Goal: Task Accomplishment & Management: Use online tool/utility

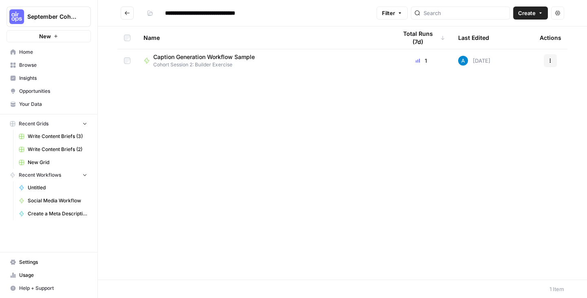
click at [188, 59] on span "Caption Generation Workflow Sample" at bounding box center [203, 57] width 101 height 8
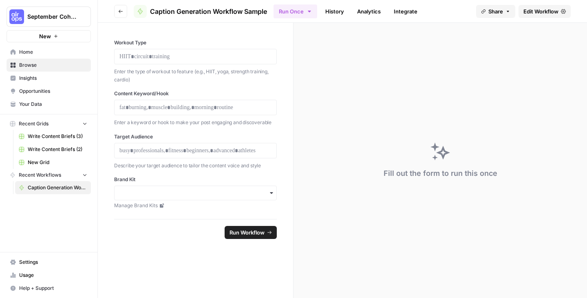
click at [544, 11] on span "Edit Workflow" at bounding box center [540, 11] width 35 height 8
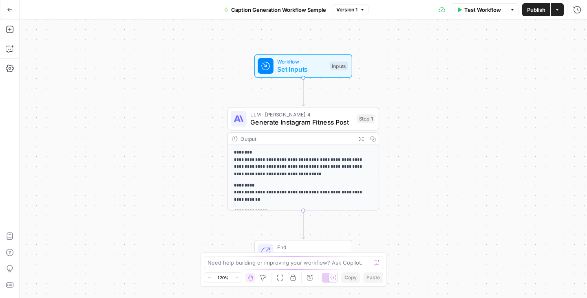
click at [10, 10] on icon "button" at bounding box center [10, 10] width 6 height 6
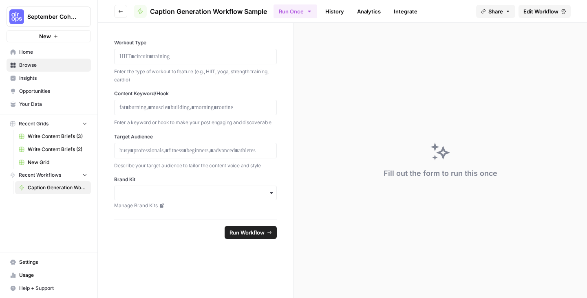
click at [31, 64] on span "Browse" at bounding box center [53, 65] width 68 height 7
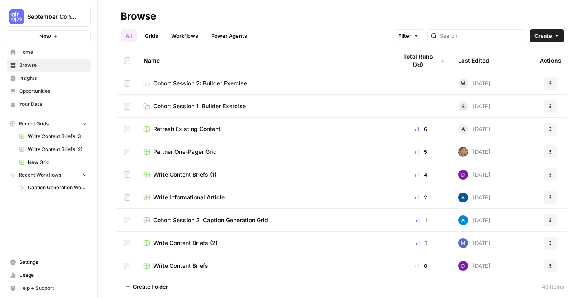
click at [190, 82] on span "Cohort Session 2: Builder Exercise" at bounding box center [200, 83] width 94 height 8
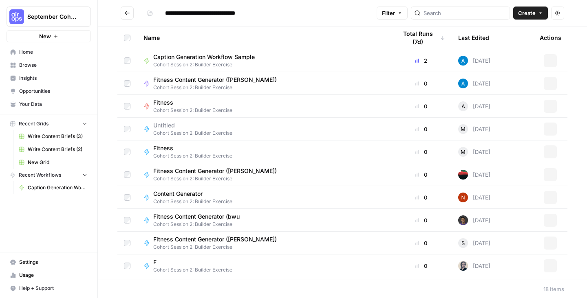
type input "**********"
click at [536, 13] on button "Create" at bounding box center [530, 13] width 35 height 13
click at [503, 43] on span "Workflow" at bounding box center [515, 44] width 46 height 8
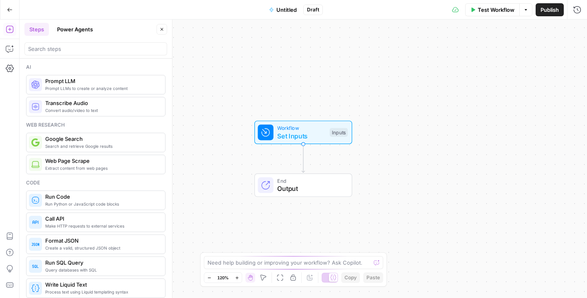
click at [286, 7] on span "Untitled" at bounding box center [286, 10] width 20 height 8
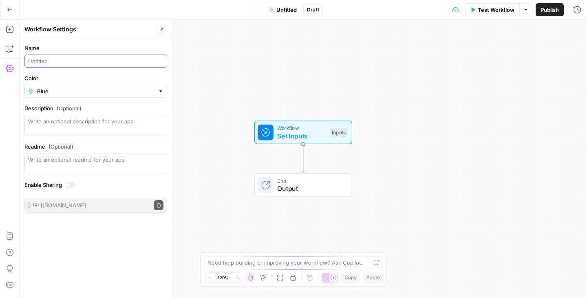
click at [71, 62] on input "Name" at bounding box center [95, 61] width 135 height 8
type input "Fitness Content Generator ([PERSON_NAME])"
click at [110, 76] on label "Color" at bounding box center [95, 78] width 143 height 8
click at [110, 87] on input "Blue" at bounding box center [95, 91] width 117 height 8
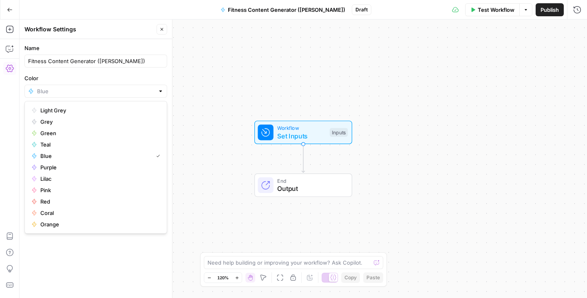
type input "Blue"
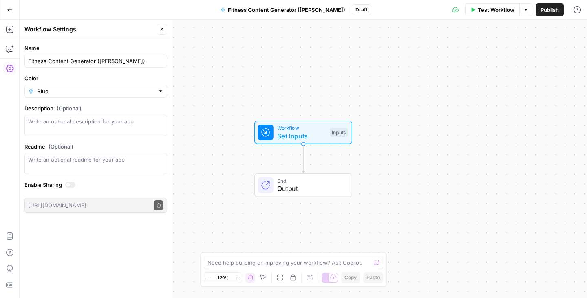
click at [108, 5] on div "Go Back Fitness Content Generator ([PERSON_NAME]) Draft Test Workflow Options P…" at bounding box center [293, 9] width 587 height 19
click at [7, 9] on icon "button" at bounding box center [10, 10] width 6 height 6
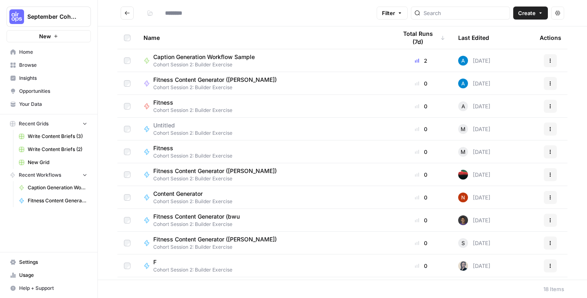
type input "**********"
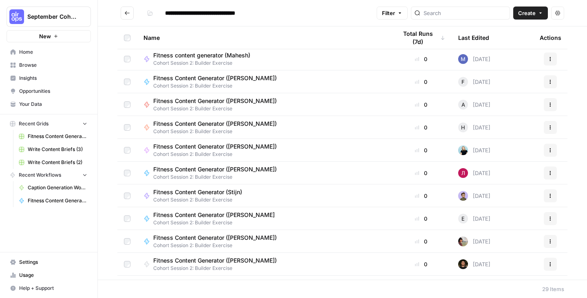
scroll to position [279, 0]
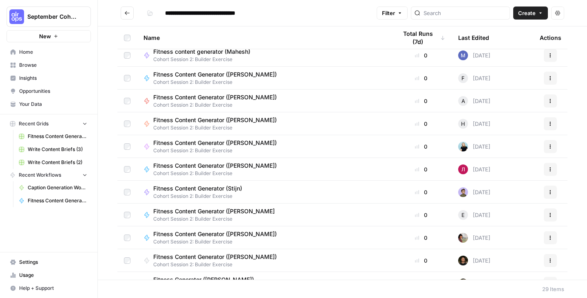
click at [208, 210] on span "Fitness Content Generator ([PERSON_NAME]" at bounding box center [213, 211] width 121 height 8
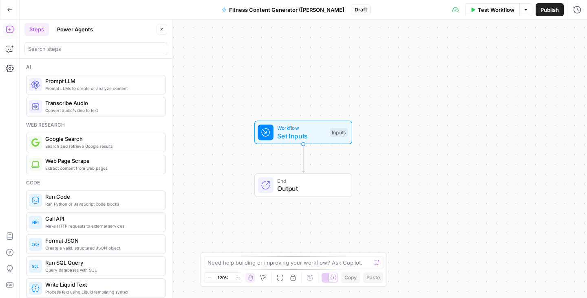
click at [324, 10] on span "Fitness Content Generator ([PERSON_NAME]" at bounding box center [286, 10] width 115 height 8
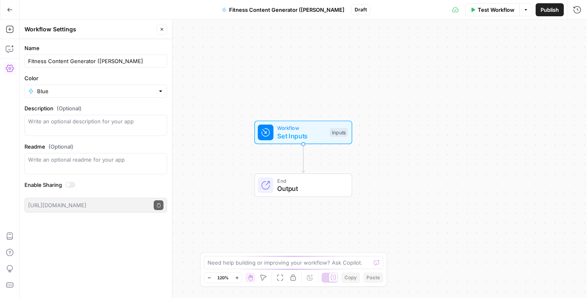
click at [315, 9] on span "Fitness Content Generator ([PERSON_NAME]" at bounding box center [286, 10] width 115 height 8
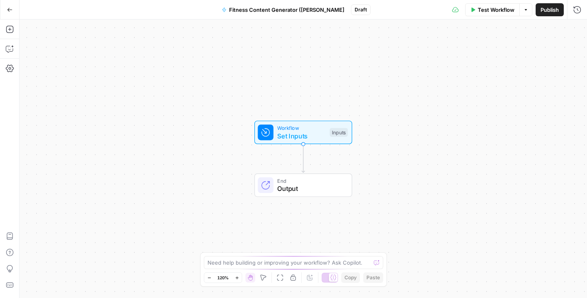
click at [315, 9] on span "Fitness Content Generator ([PERSON_NAME]" at bounding box center [286, 10] width 115 height 8
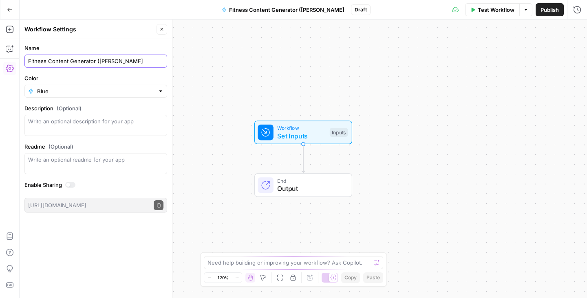
click at [115, 62] on input "Fitness Content Generator ([PERSON_NAME]" at bounding box center [95, 61] width 135 height 8
type input "Fitness Content Generator ([PERSON_NAME])"
click at [8, 9] on icon "button" at bounding box center [9, 10] width 5 height 4
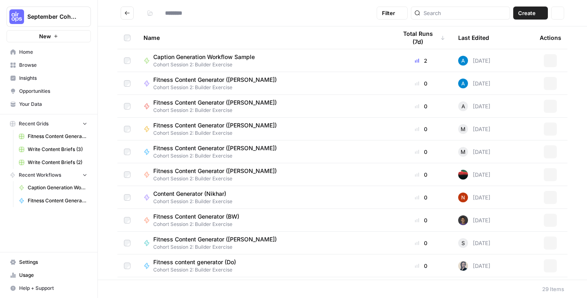
type input "**********"
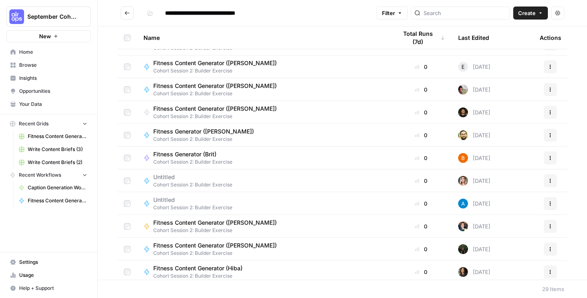
scroll to position [427, 0]
click at [234, 65] on span "Fitness Content Generator ([PERSON_NAME])" at bounding box center [215, 64] width 124 height 8
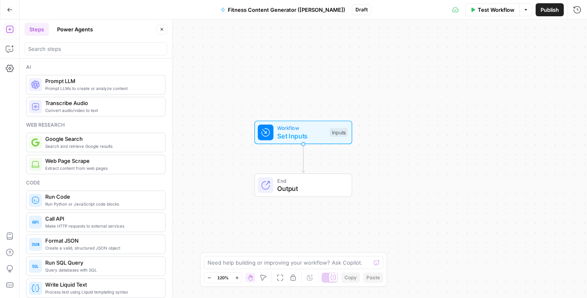
click at [9, 7] on icon "button" at bounding box center [10, 10] width 6 height 6
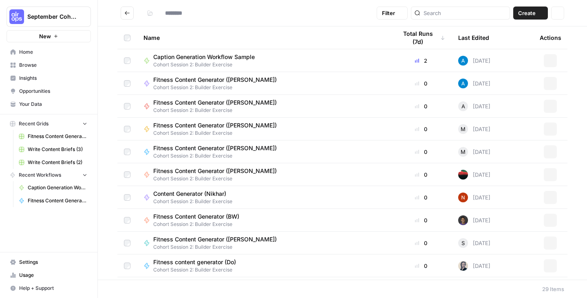
type input "**********"
click at [31, 101] on span "Your Data" at bounding box center [53, 104] width 68 height 7
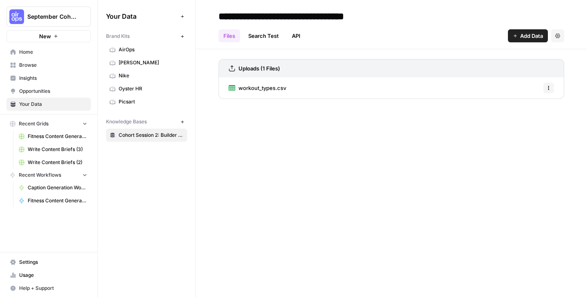
click at [251, 88] on span "workout_types.csv" at bounding box center [262, 88] width 48 height 8
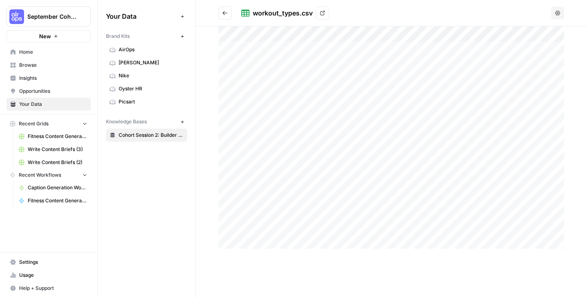
click at [350, 13] on div "workout_types.csv View" at bounding box center [394, 13] width 307 height 13
click at [324, 14] on icon at bounding box center [322, 13] width 5 height 5
click at [32, 65] on span "Browse" at bounding box center [53, 65] width 68 height 7
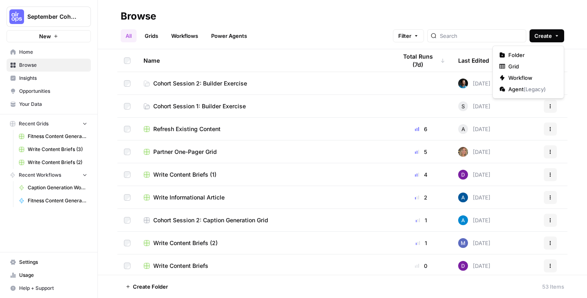
click at [547, 35] on span "Create" at bounding box center [543, 36] width 18 height 8
click at [524, 65] on span "Grid" at bounding box center [531, 66] width 46 height 8
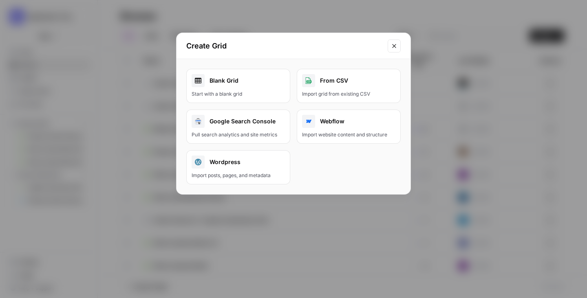
click at [242, 87] on div "Blank Grid" at bounding box center [238, 80] width 93 height 13
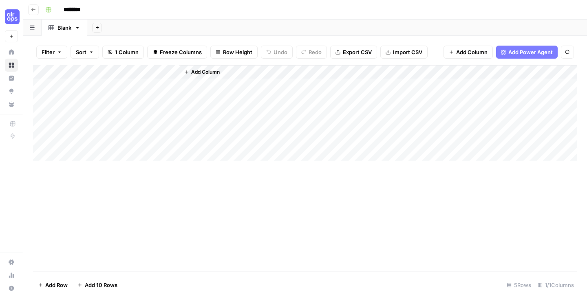
click at [75, 10] on input "********" at bounding box center [83, 9] width 46 height 13
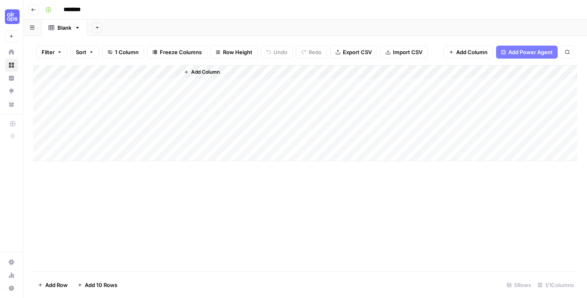
click at [75, 10] on input "********" at bounding box center [83, 9] width 46 height 13
type input "**********"
click at [223, 6] on div "**********" at bounding box center [310, 9] width 537 height 13
click at [395, 52] on span "Import CSV" at bounding box center [407, 52] width 29 height 8
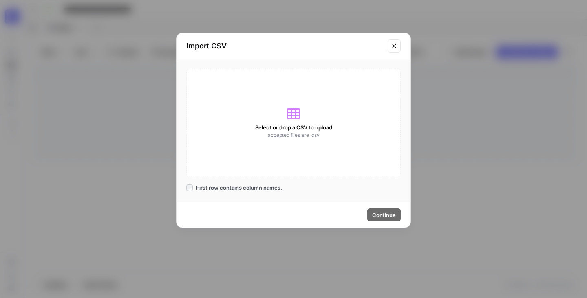
click at [302, 128] on span "Select or drop a CSV to upload" at bounding box center [293, 128] width 77 height 8
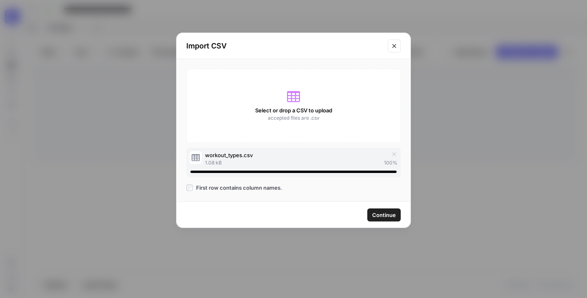
click at [386, 214] on span "Continue" at bounding box center [384, 215] width 24 height 8
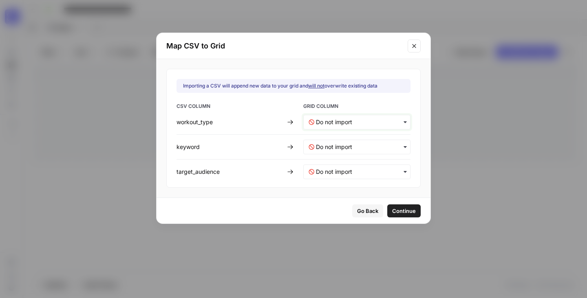
click at [343, 121] on input "text" at bounding box center [360, 122] width 89 height 8
click at [338, 157] on span "Create new column" at bounding box center [337, 158] width 45 height 7
click at [336, 144] on input "text" at bounding box center [360, 147] width 89 height 8
click at [332, 180] on span "Create new column" at bounding box center [337, 183] width 45 height 7
click at [342, 169] on input "text" at bounding box center [360, 172] width 89 height 8
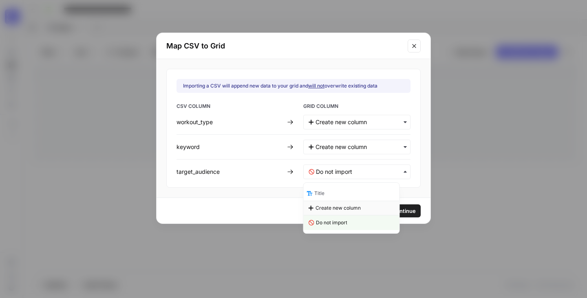
click at [337, 208] on span "Create new column" at bounding box center [337, 208] width 45 height 7
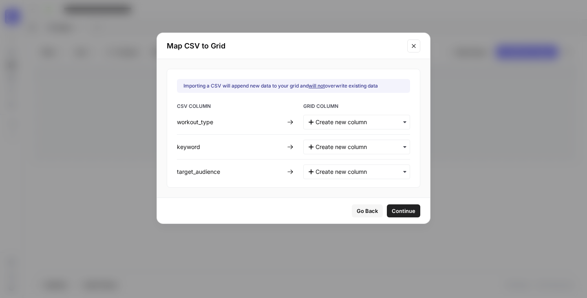
click at [395, 210] on span "Continue" at bounding box center [404, 211] width 24 height 8
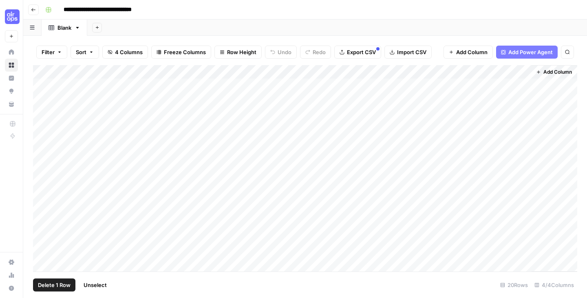
click at [40, 140] on div "Add Column" at bounding box center [305, 168] width 544 height 207
click at [44, 125] on div "Add Column" at bounding box center [305, 168] width 544 height 207
click at [42, 110] on div "Add Column" at bounding box center [305, 168] width 544 height 207
click at [43, 99] on div "Add Column" at bounding box center [305, 168] width 544 height 207
click at [44, 84] on div "Add Column" at bounding box center [305, 168] width 544 height 207
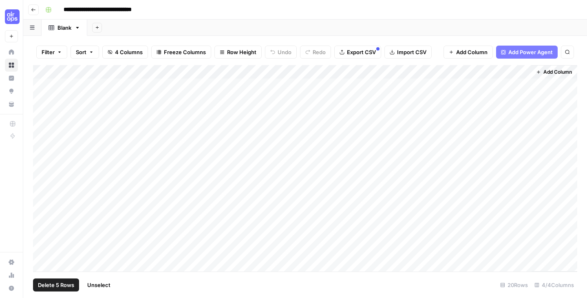
click at [51, 284] on span "Delete 5 Rows" at bounding box center [56, 285] width 36 height 8
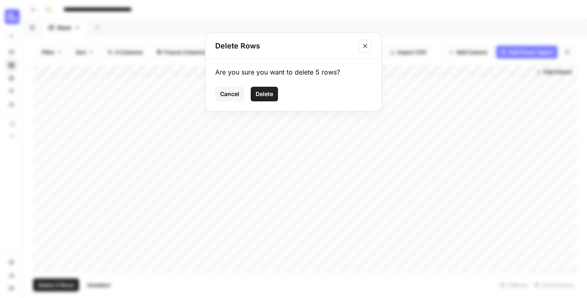
click at [263, 91] on span "Delete" at bounding box center [265, 94] width 18 height 8
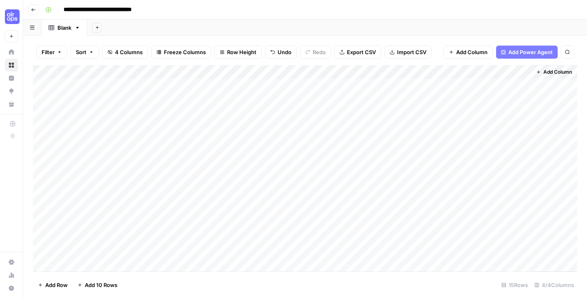
click at [92, 73] on div "Add Column" at bounding box center [305, 168] width 544 height 207
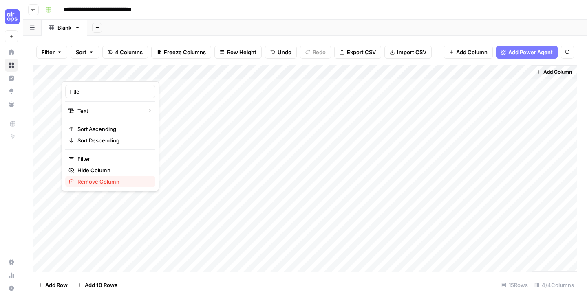
click at [85, 179] on span "Remove Column" at bounding box center [112, 182] width 71 height 8
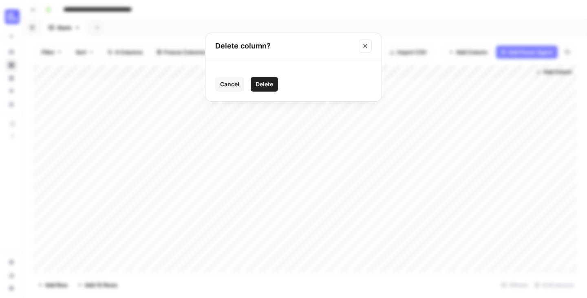
click at [261, 84] on span "Delete" at bounding box center [265, 84] width 18 height 8
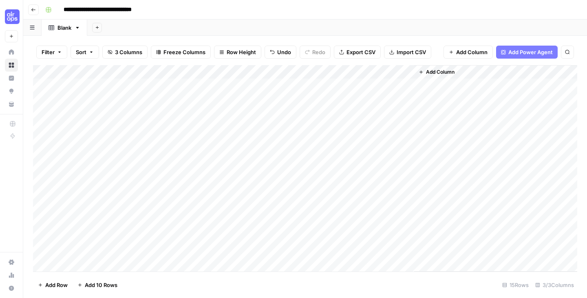
click at [112, 86] on div "Add Column" at bounding box center [305, 168] width 544 height 207
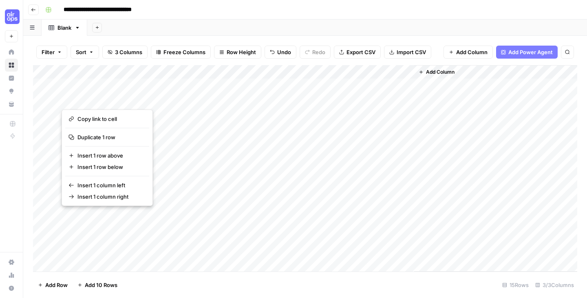
click at [77, 101] on button "button" at bounding box center [121, 99] width 118 height 14
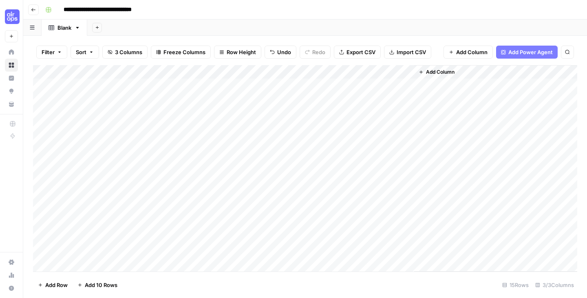
click at [222, 99] on div "Add Column" at bounding box center [305, 168] width 544 height 207
click at [348, 100] on div "Add Column" at bounding box center [305, 168] width 544 height 207
click at [434, 97] on div "Add Column" at bounding box center [495, 168] width 163 height 207
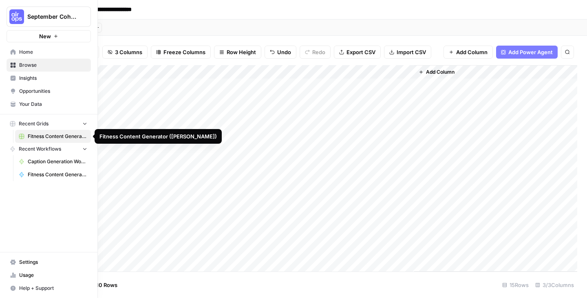
click at [51, 135] on span "Fitness Content Generator ([PERSON_NAME])" at bounding box center [58, 136] width 60 height 7
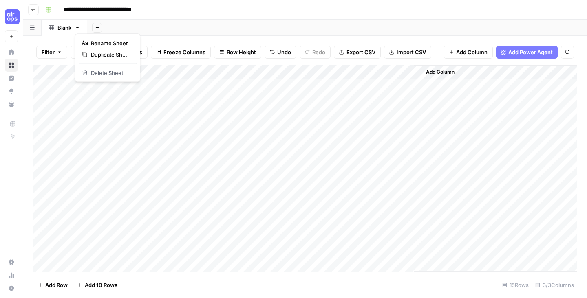
click at [77, 28] on icon "button" at bounding box center [78, 28] width 6 height 6
click at [191, 20] on div "Add Sheet" at bounding box center [337, 28] width 500 height 16
click at [170, 73] on div "Add Column" at bounding box center [305, 168] width 544 height 207
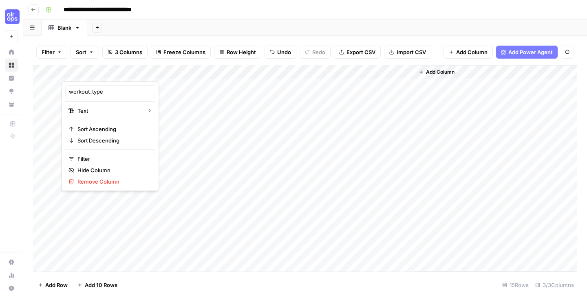
click at [189, 25] on div "Add Sheet" at bounding box center [337, 28] width 500 height 16
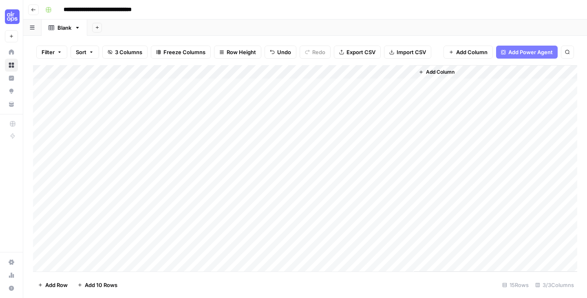
click at [481, 157] on div "Add Column" at bounding box center [495, 168] width 163 height 207
click at [426, 88] on div "Add Column" at bounding box center [495, 168] width 163 height 207
click at [441, 21] on div "Add Sheet" at bounding box center [337, 28] width 500 height 16
click at [123, 73] on div "Add Column" at bounding box center [305, 168] width 544 height 207
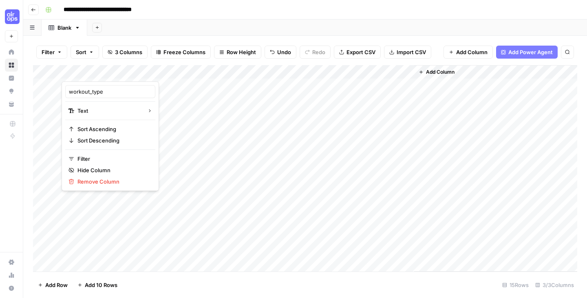
click at [243, 30] on div "Add Sheet" at bounding box center [337, 28] width 500 height 16
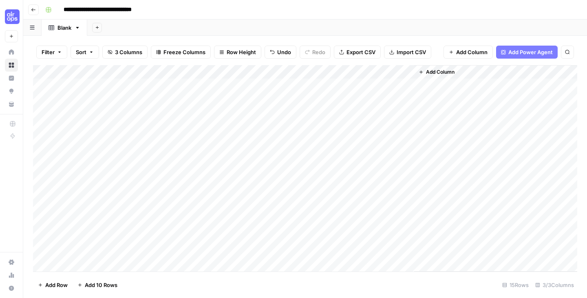
click at [416, 6] on div "**********" at bounding box center [310, 9] width 537 height 13
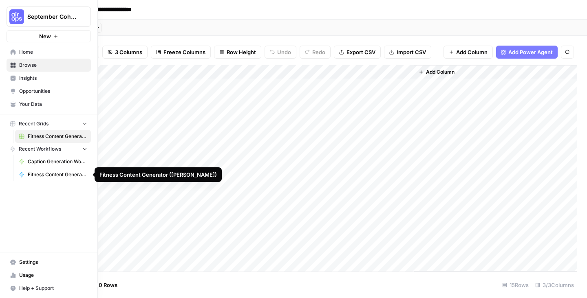
click at [53, 175] on span "Fitness Content Generator ([PERSON_NAME])" at bounding box center [58, 174] width 60 height 7
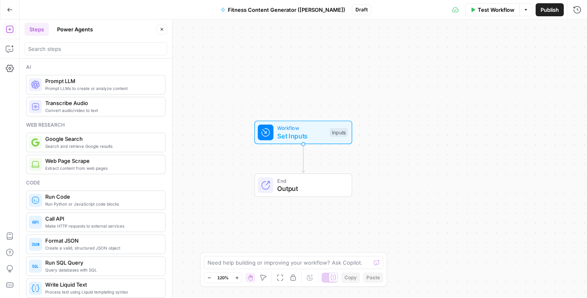
click at [8, 28] on icon "button" at bounding box center [10, 29] width 8 height 8
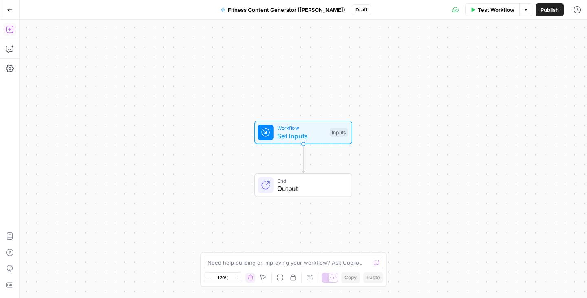
click at [8, 28] on icon "button" at bounding box center [10, 29] width 8 height 8
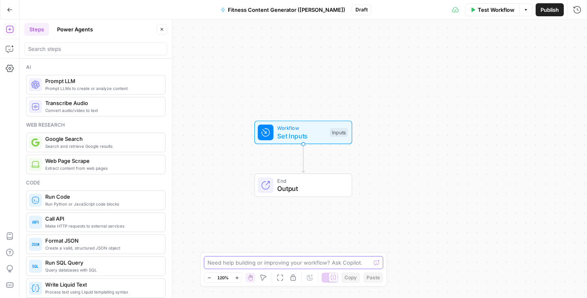
click at [249, 262] on textarea at bounding box center [288, 263] width 163 height 8
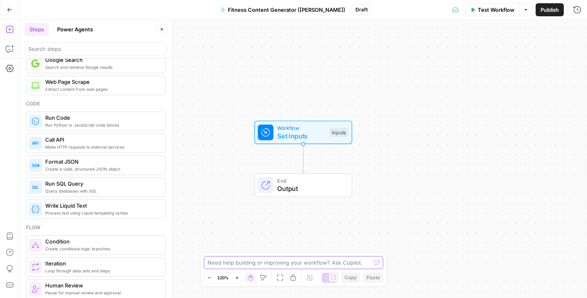
scroll to position [107, 0]
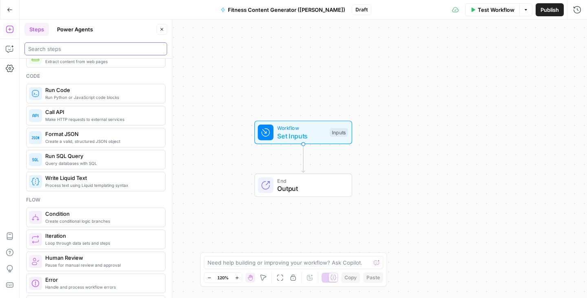
click at [63, 46] on input "search" at bounding box center [95, 49] width 135 height 8
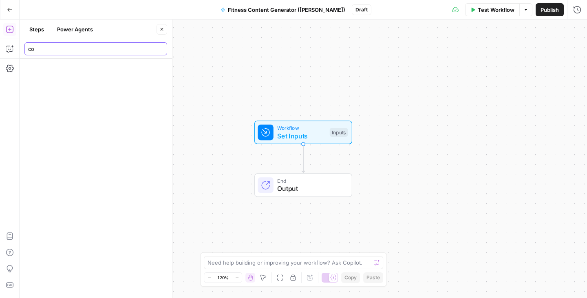
type input "c"
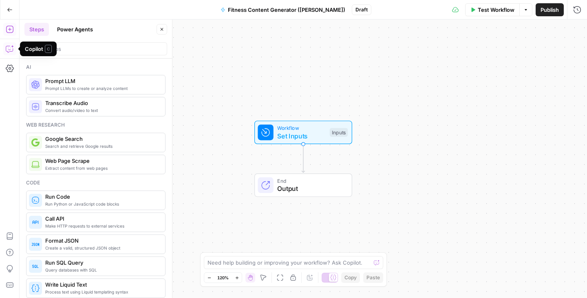
click at [12, 47] on icon "button" at bounding box center [12, 46] width 3 height 3
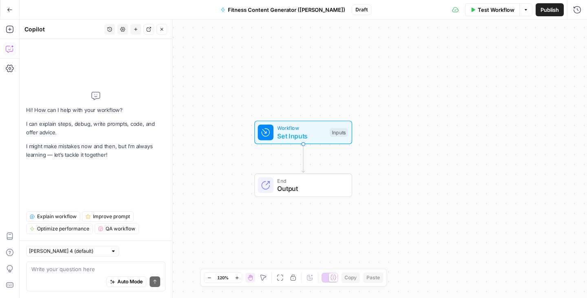
click at [41, 271] on textarea at bounding box center [95, 269] width 129 height 8
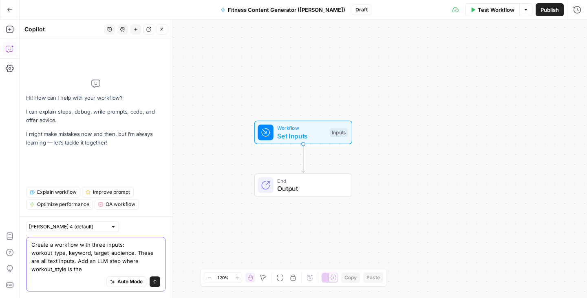
drag, startPoint x: 32, startPoint y: 252, endPoint x: 154, endPoint y: 269, distance: 123.4
click at [154, 269] on textarea "Create a workflow with three inputs: workout_type, keyword, target_audience. Th…" at bounding box center [95, 257] width 129 height 33
paste textarea "type is the subject, keyword is the hook, and target_audience shapes the voice."
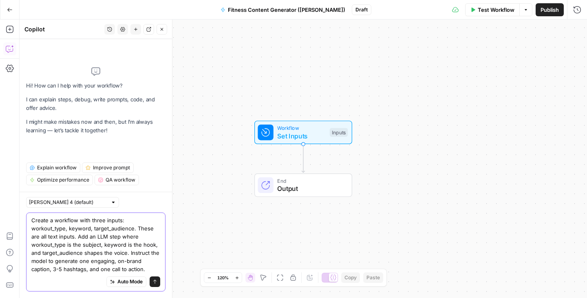
type textarea "Create a workflow with three inputs: workout_type, keyword, target_audience. Th…"
click at [155, 283] on icon "submit" at bounding box center [154, 282] width 5 height 5
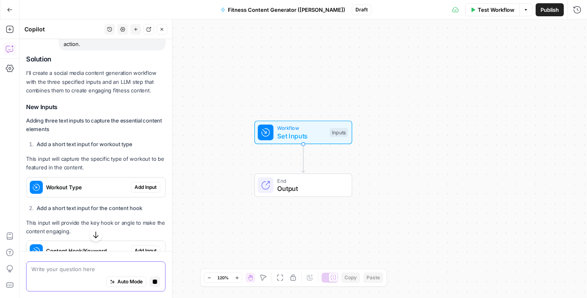
scroll to position [141, 0]
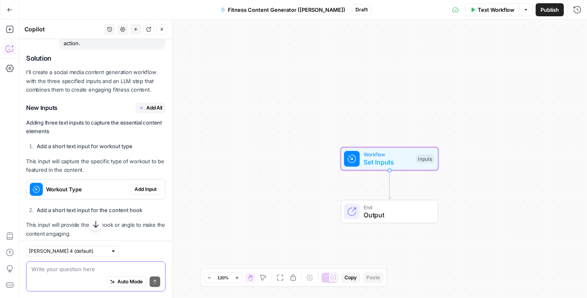
click at [144, 189] on span "Add Input" at bounding box center [146, 189] width 22 height 7
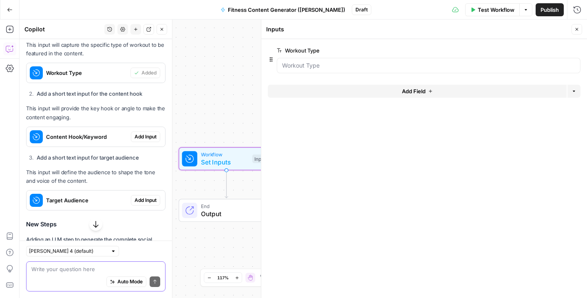
scroll to position [277, 0]
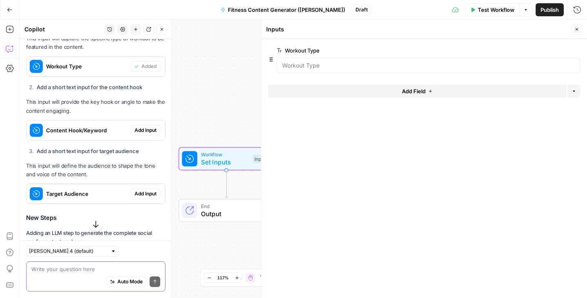
click at [142, 129] on span "Add Input" at bounding box center [146, 130] width 22 height 7
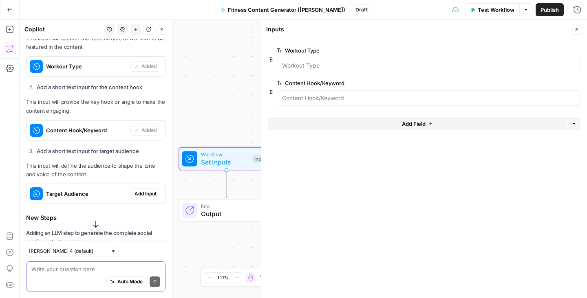
click at [146, 192] on span "Add Input" at bounding box center [146, 193] width 22 height 7
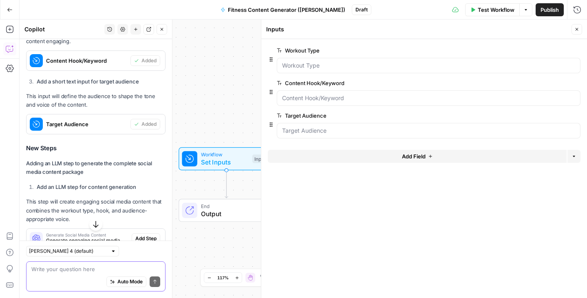
scroll to position [375, 0]
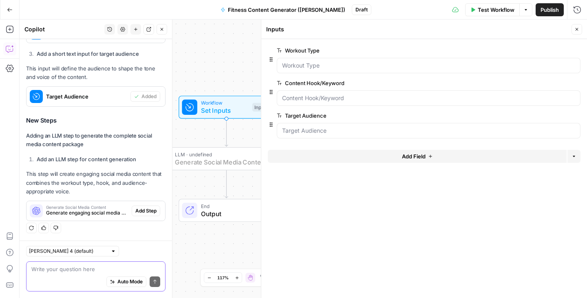
click at [145, 211] on span "Add Step" at bounding box center [145, 210] width 21 height 7
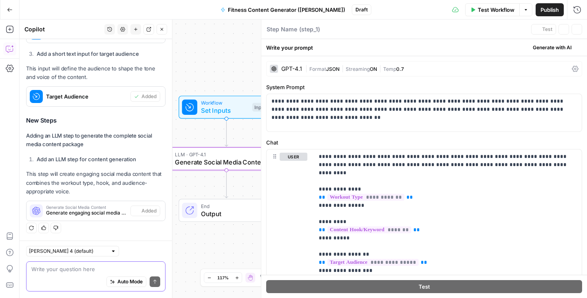
type textarea "Generate Social Media Content"
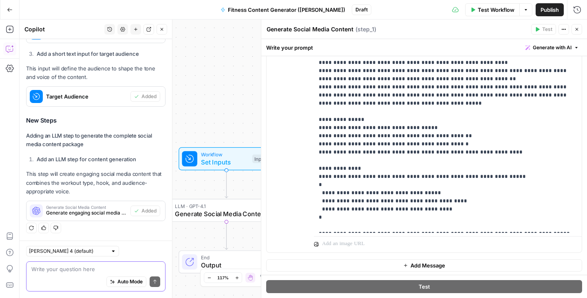
scroll to position [250, 0]
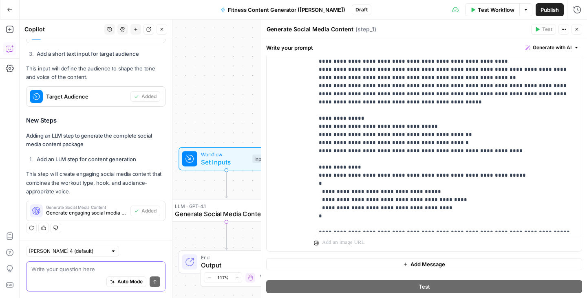
click at [233, 69] on div "Workflow Set Inputs Inputs LLM · GPT-4.1 Generate Social Media Content Step 1 E…" at bounding box center [303, 159] width 567 height 279
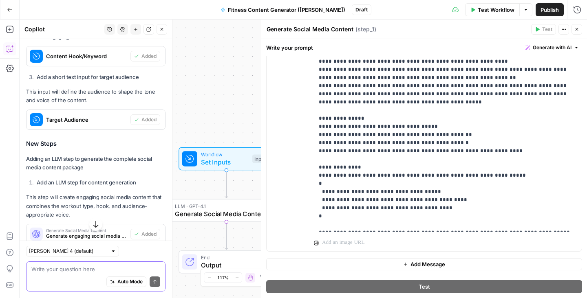
scroll to position [375, 0]
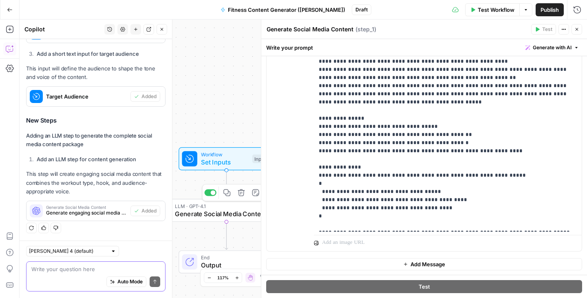
click at [210, 210] on span "Generate Social Media Content" at bounding box center [225, 213] width 100 height 9
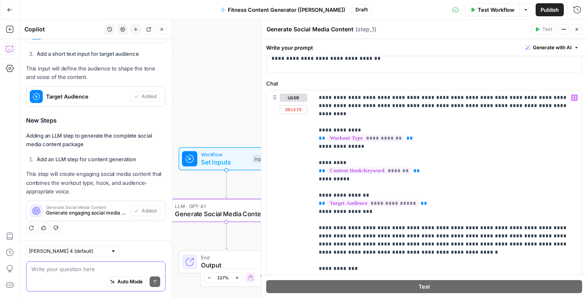
scroll to position [0, 0]
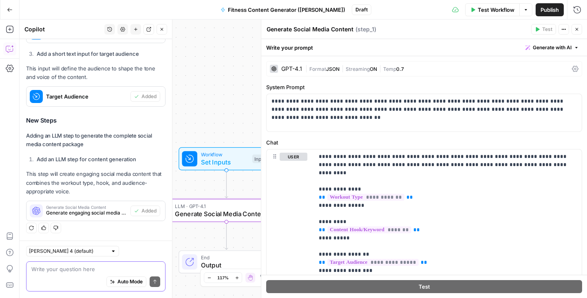
click at [577, 48] on icon "button" at bounding box center [576, 47] width 5 height 5
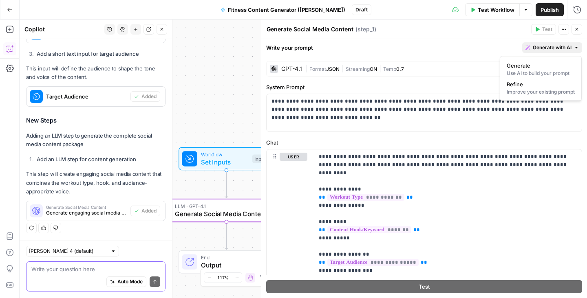
click at [337, 45] on div "Write your prompt Generate with AI" at bounding box center [424, 47] width 326 height 17
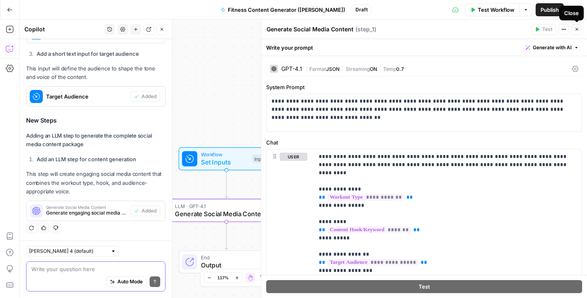
click at [576, 29] on icon "button" at bounding box center [577, 29] width 3 height 3
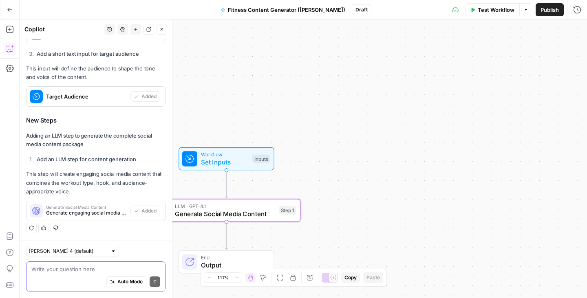
click at [426, 151] on div "Workflow Set Inputs Inputs LLM · GPT-4.1 Generate Social Media Content Step 1 E…" at bounding box center [303, 159] width 567 height 279
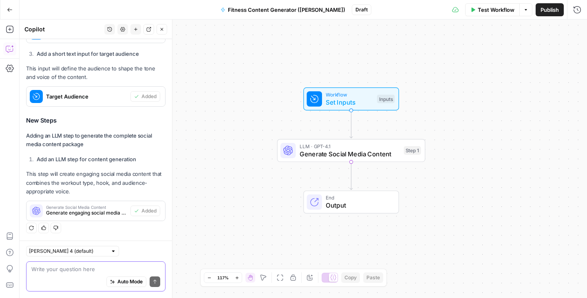
drag, startPoint x: 426, startPoint y: 151, endPoint x: 551, endPoint y: 91, distance: 138.4
click at [551, 91] on div "Workflow Set Inputs Inputs LLM · GPT-4.1 Generate Social Media Content Step 1 E…" at bounding box center [303, 159] width 567 height 279
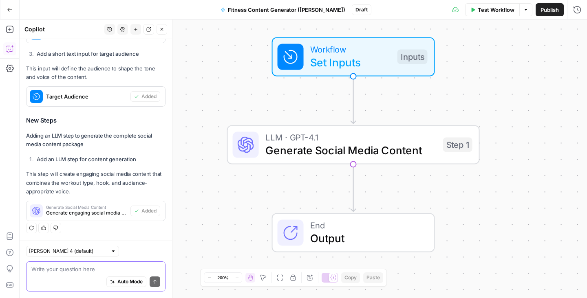
drag, startPoint x: 372, startPoint y: 112, endPoint x: 517, endPoint y: 62, distance: 153.1
click at [517, 62] on div "Workflow Set Inputs Inputs LLM · GPT-4.1 Generate Social Media Content Step 1 E…" at bounding box center [303, 159] width 567 height 279
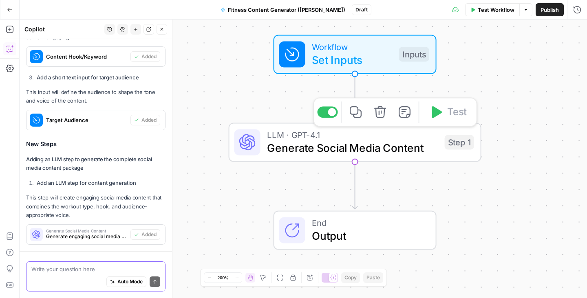
scroll to position [375, 0]
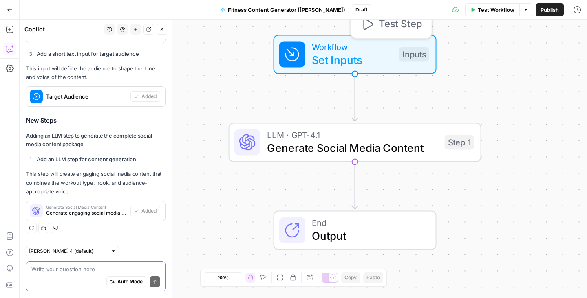
click at [416, 53] on div "Inputs" at bounding box center [414, 54] width 30 height 15
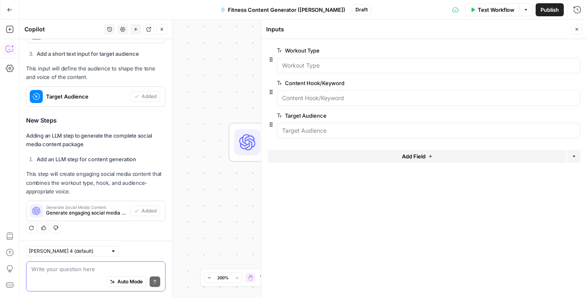
click at [240, 148] on icon at bounding box center [247, 142] width 16 height 16
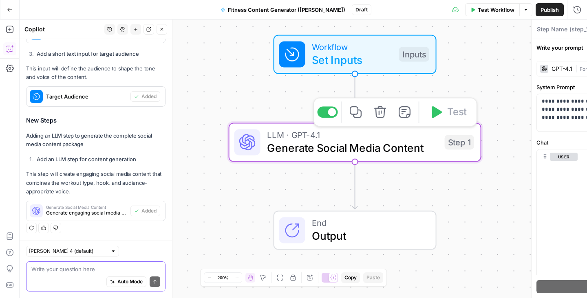
type textarea "Generate Social Media Content"
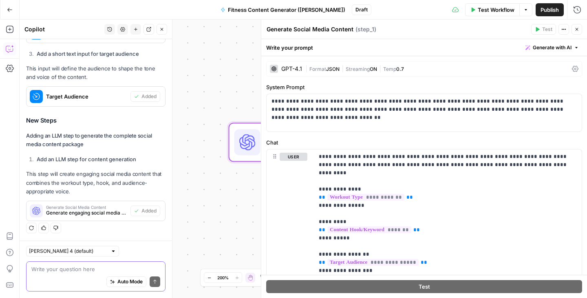
click at [293, 71] on div "GPT-4.1" at bounding box center [291, 69] width 21 height 6
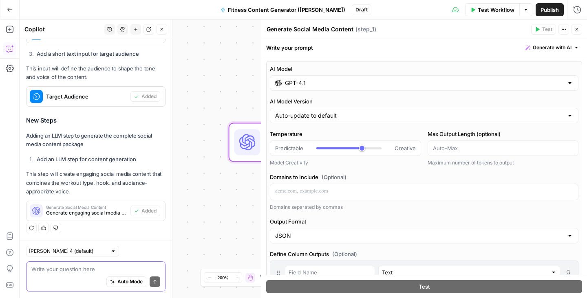
click at [365, 83] on input "GPT-4.1" at bounding box center [424, 83] width 278 height 8
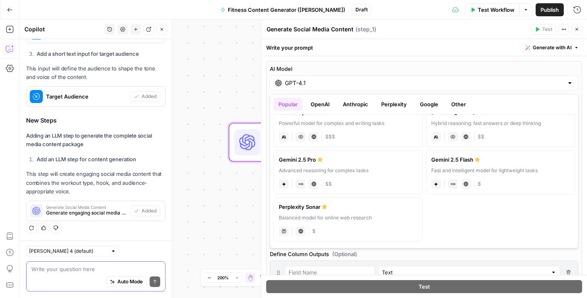
scroll to position [13, 0]
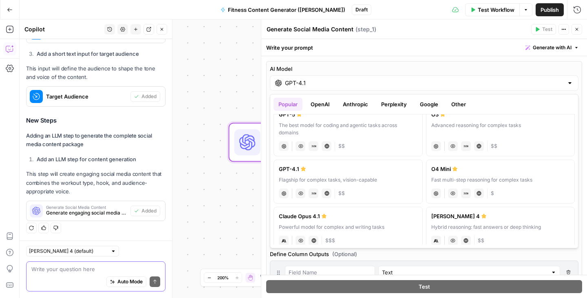
click at [447, 215] on div "Claude Sonnet 4" at bounding box center [500, 216] width 139 height 8
type input "Claude Sonnet 4"
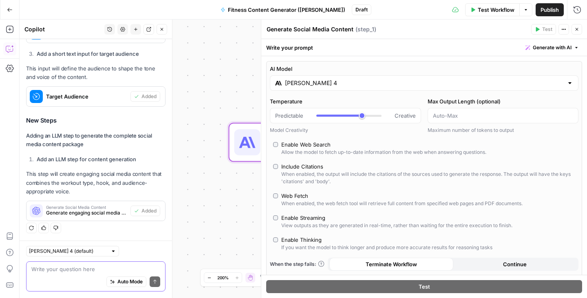
click at [579, 29] on span "Close" at bounding box center [579, 29] width 0 height 0
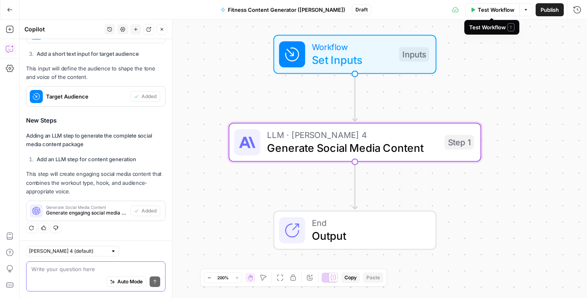
click at [525, 10] on icon "button" at bounding box center [525, 9] width 5 height 5
click at [500, 8] on span "Test Workflow" at bounding box center [496, 10] width 37 height 8
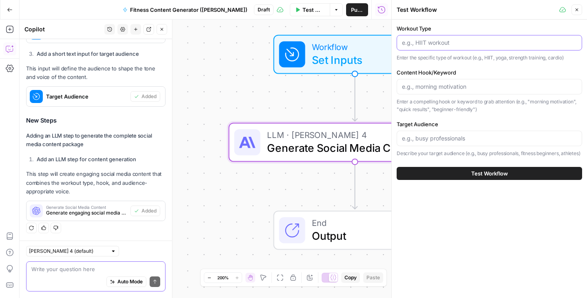
click at [414, 44] on input "Workout Type" at bounding box center [489, 43] width 175 height 8
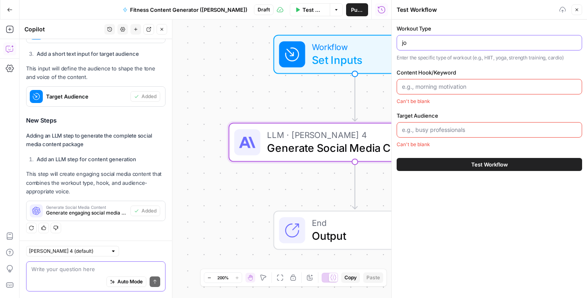
type input "j"
type input "hiit workout"
click at [421, 86] on input "Content Hook/Keyword" at bounding box center [489, 87] width 175 height 8
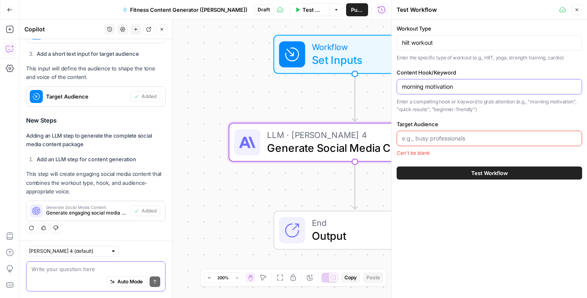
type input "morning motivation"
click at [428, 137] on input "Target Audience" at bounding box center [489, 139] width 175 height 8
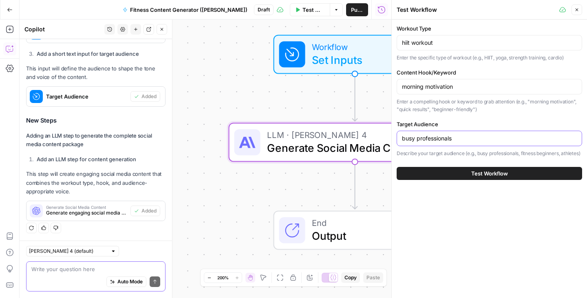
type input "busy professionals"
click at [486, 178] on span "Test Workflow" at bounding box center [489, 174] width 37 height 8
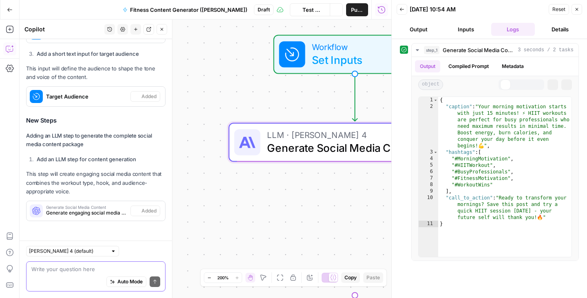
scroll to position [375, 0]
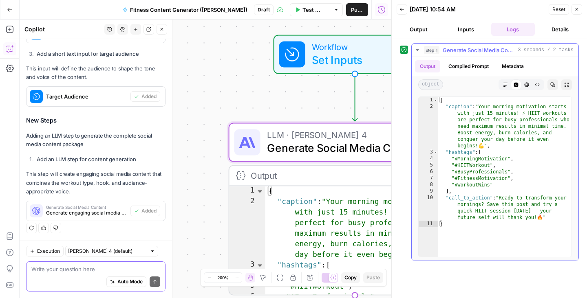
click at [468, 68] on button "Compiled Prompt" at bounding box center [468, 66] width 50 height 12
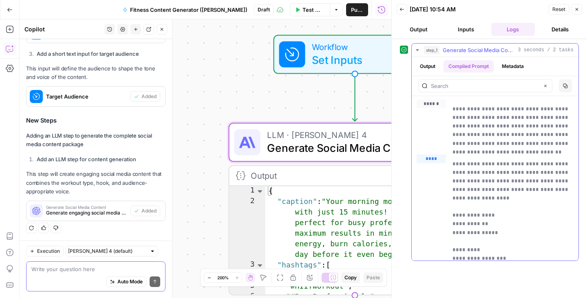
click at [512, 67] on button "Metadata" at bounding box center [513, 66] width 32 height 12
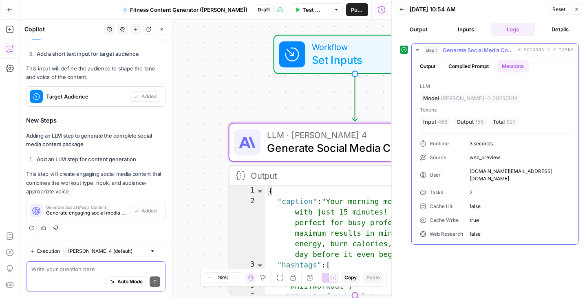
click at [432, 64] on button "Output" at bounding box center [427, 66] width 25 height 12
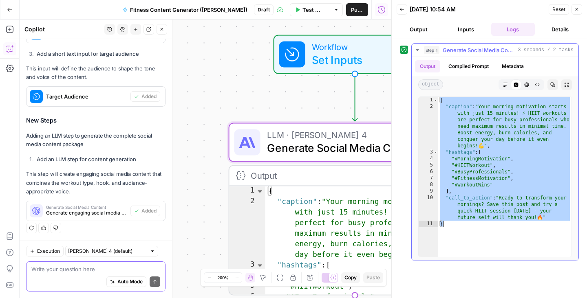
drag, startPoint x: 439, startPoint y: 101, endPoint x: 525, endPoint y: 247, distance: 169.7
click at [525, 247] on div "{ "caption" : "Your morning motivation starts with just 15 minutes! ⚡ HIIT work…" at bounding box center [504, 183] width 133 height 173
type textarea "**********"
click at [401, 7] on icon "button" at bounding box center [401, 9] width 5 height 5
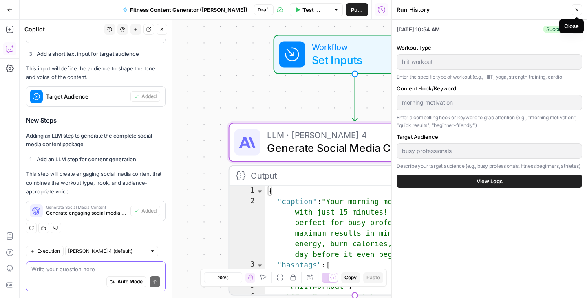
click at [578, 9] on icon "button" at bounding box center [576, 9] width 5 height 5
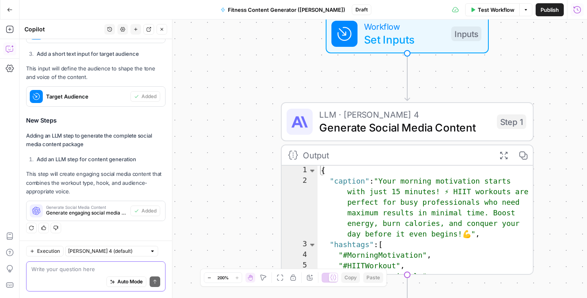
type textarea "**********"
click at [386, 181] on div "{ "caption" : "Your morning motivation starts with just 15 minutes! ⚡ HIIT work…" at bounding box center [426, 231] width 216 height 131
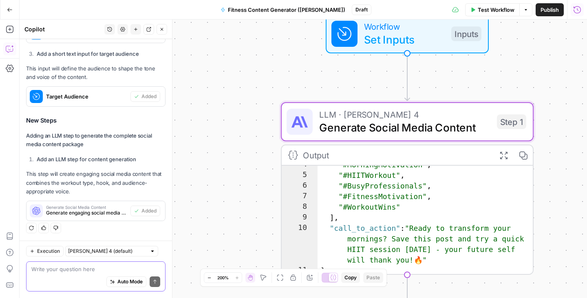
scroll to position [5, 0]
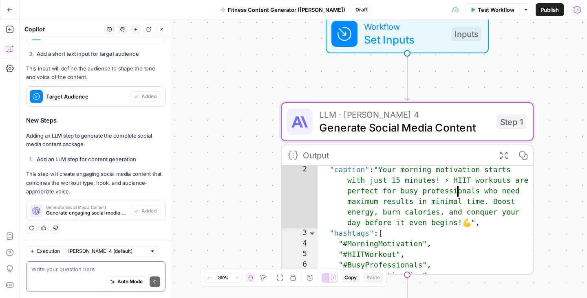
click at [491, 9] on span "Test Workflow" at bounding box center [496, 10] width 37 height 8
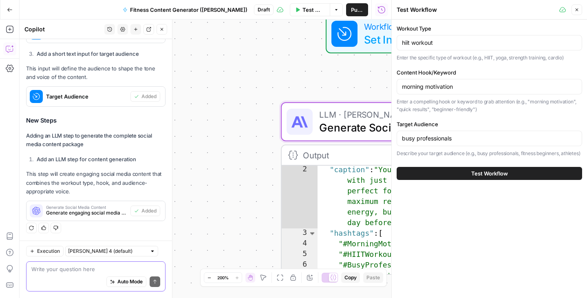
click at [480, 178] on span "Test Workflow" at bounding box center [489, 174] width 37 height 8
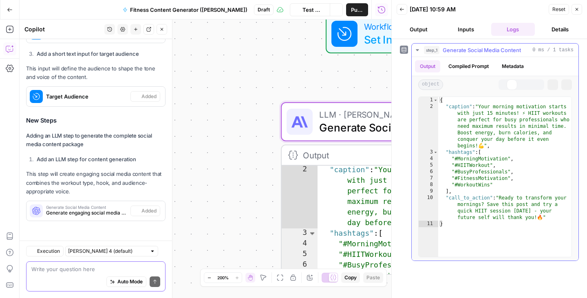
scroll to position [375, 0]
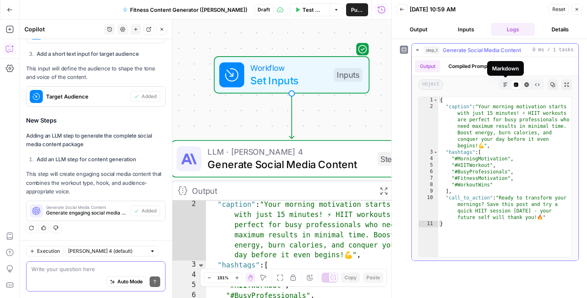
click at [505, 83] on icon "button" at bounding box center [505, 84] width 5 height 5
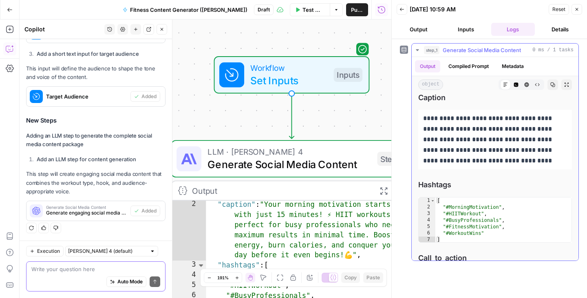
scroll to position [0, 0]
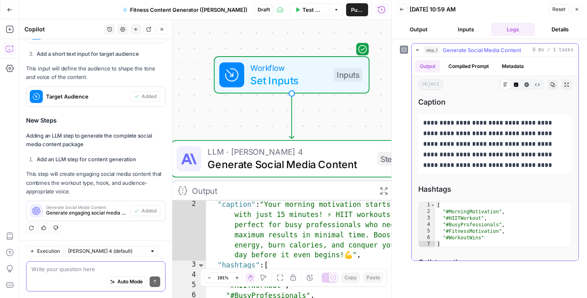
click at [507, 85] on icon at bounding box center [505, 84] width 5 height 5
click at [515, 84] on icon "button" at bounding box center [516, 85] width 4 height 4
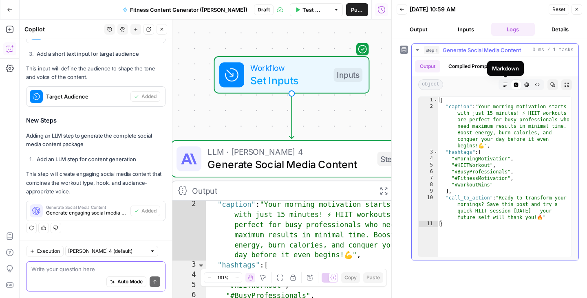
click at [505, 85] on icon "button" at bounding box center [505, 84] width 5 height 5
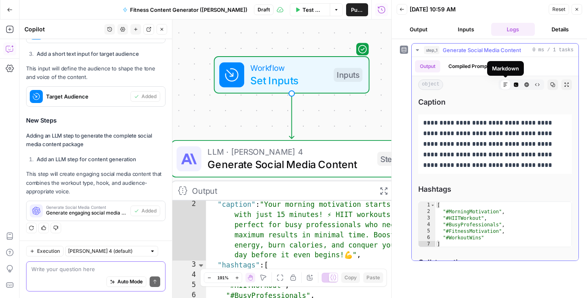
click at [527, 84] on icon "button" at bounding box center [526, 84] width 5 height 5
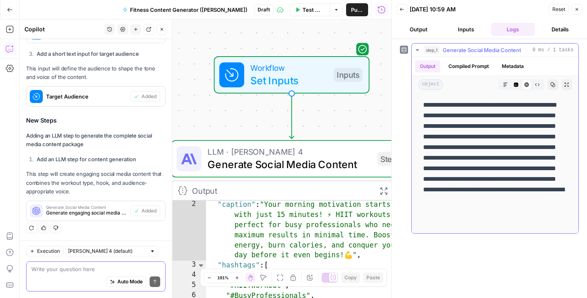
click at [536, 85] on icon "button" at bounding box center [537, 84] width 5 height 5
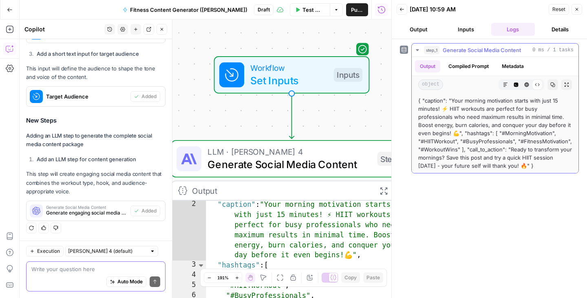
click at [552, 84] on icon "button" at bounding box center [552, 84] width 5 height 5
click at [506, 85] on icon "button" at bounding box center [505, 84] width 5 height 5
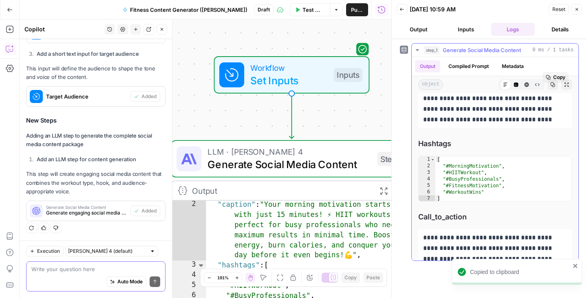
scroll to position [56, 0]
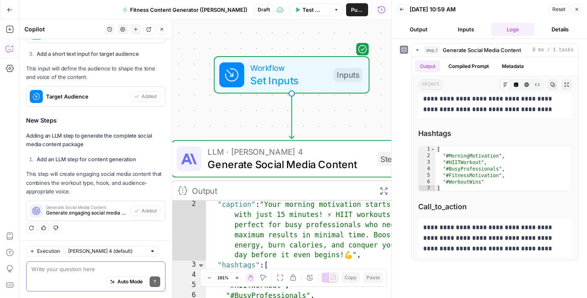
click at [562, 28] on button "Details" at bounding box center [560, 29] width 44 height 13
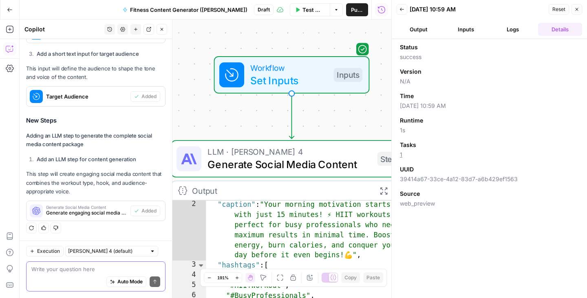
click at [425, 28] on button "Output" at bounding box center [419, 29] width 44 height 13
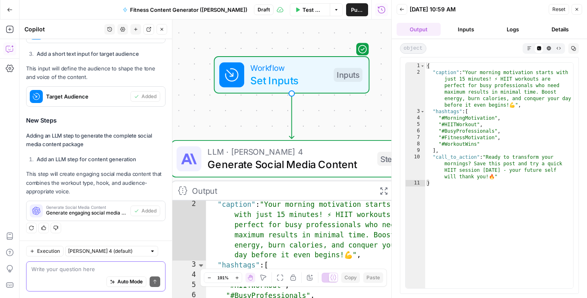
click at [528, 48] on icon "button" at bounding box center [529, 48] width 4 height 4
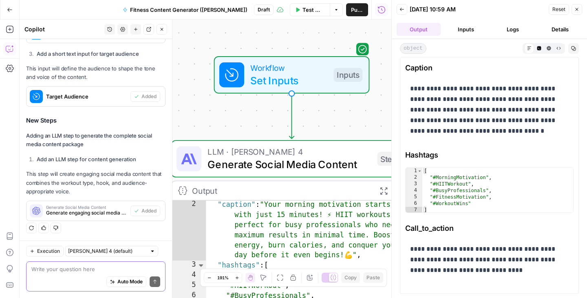
click at [415, 47] on span "object" at bounding box center [413, 48] width 26 height 11
